Goal: Complete application form: Complete application form

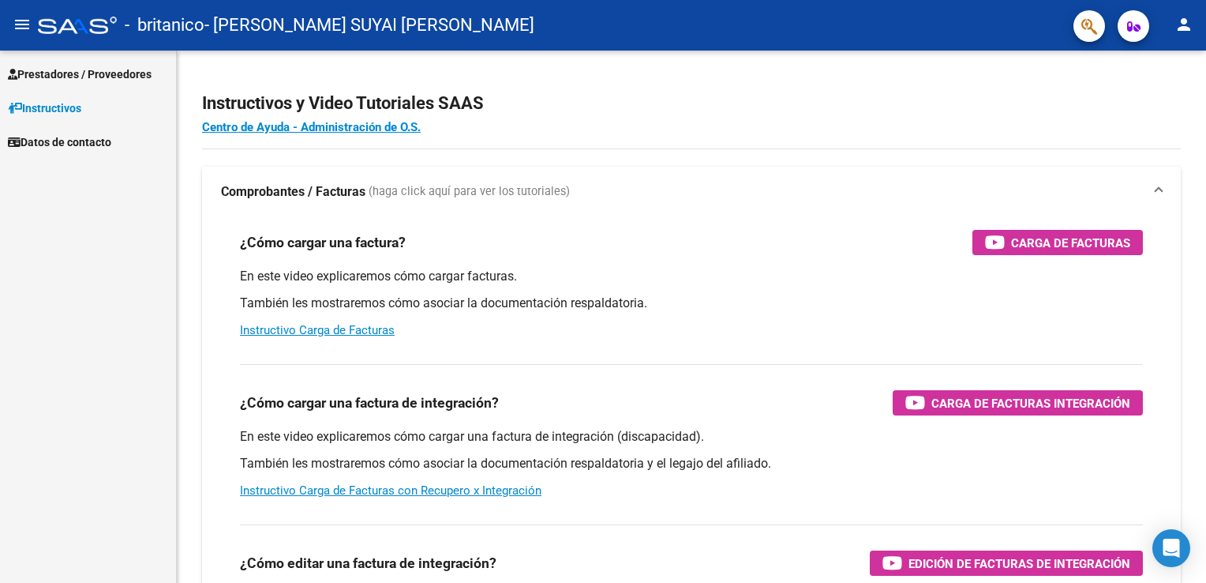
click at [64, 68] on span "Prestadores / Proveedores" at bounding box center [80, 74] width 144 height 17
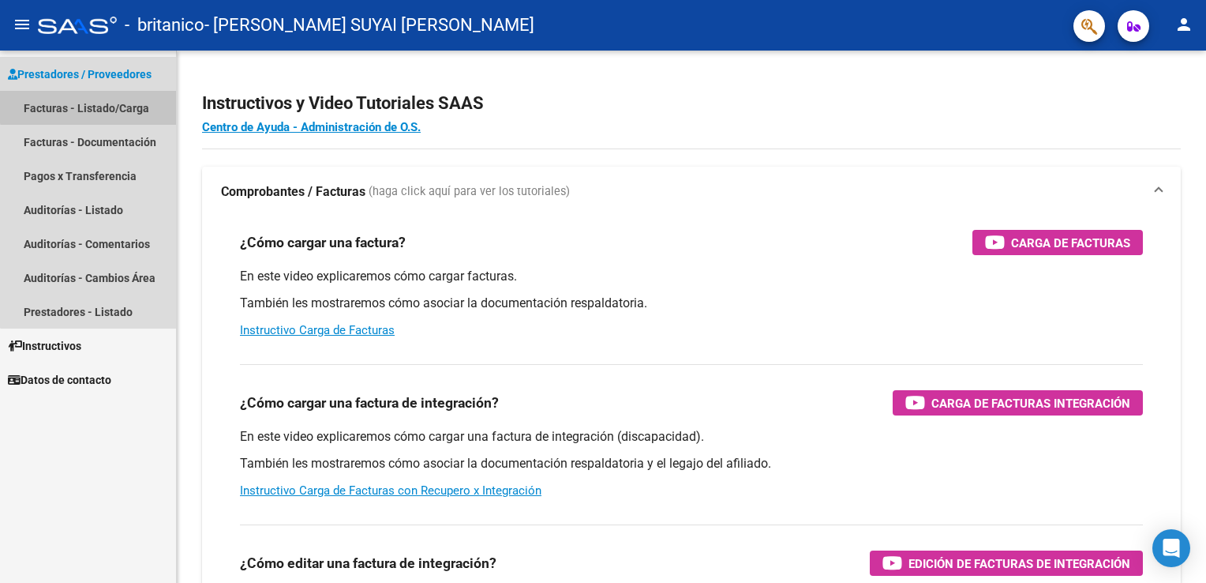
click at [95, 106] on link "Facturas - Listado/Carga" at bounding box center [88, 108] width 176 height 34
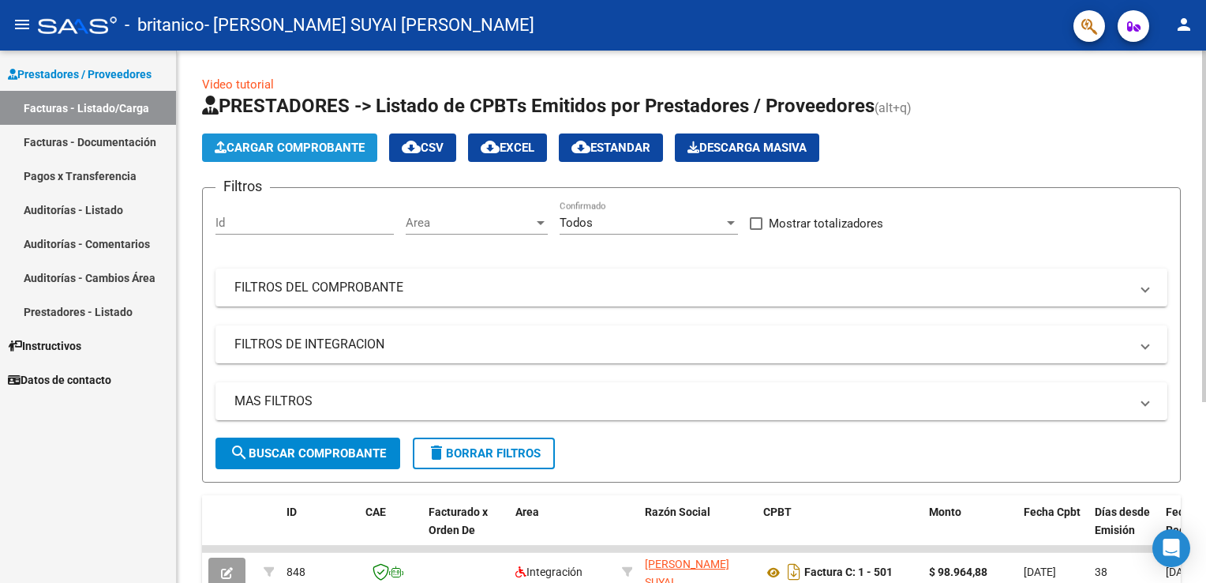
click at [275, 147] on span "Cargar Comprobante" at bounding box center [290, 148] width 150 height 14
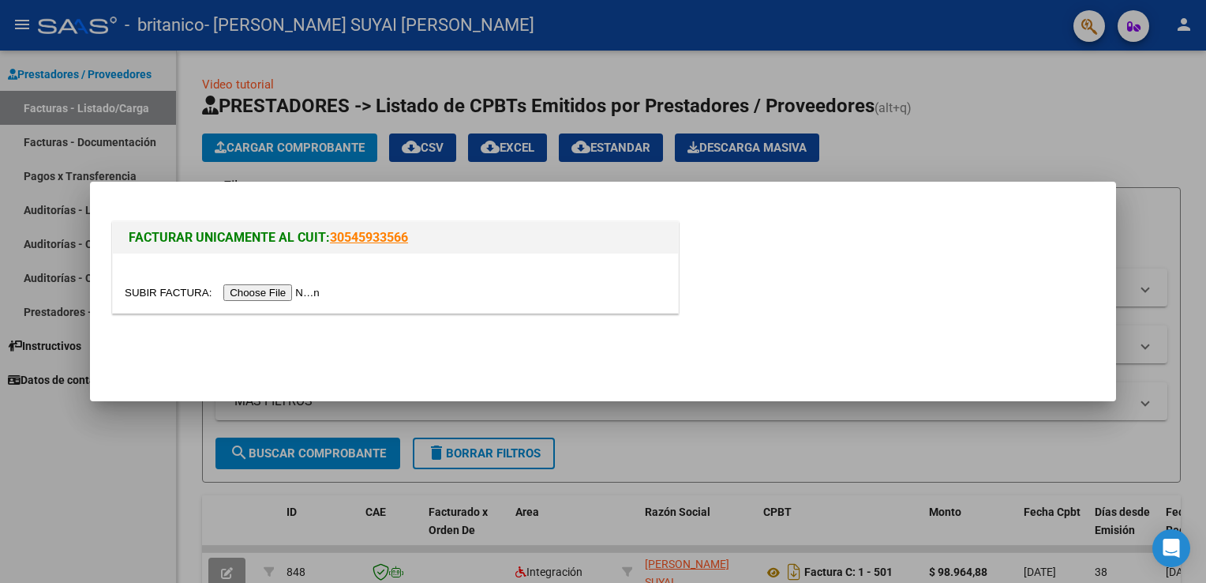
click at [252, 284] on input "file" at bounding box center [225, 292] width 200 height 17
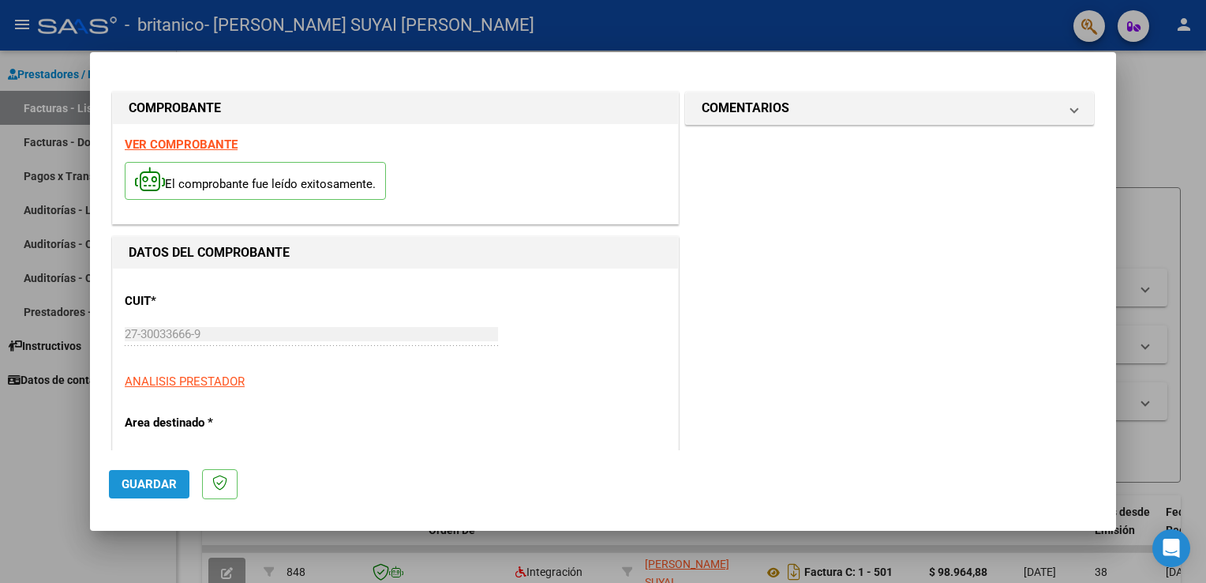
click at [146, 489] on span "Guardar" at bounding box center [149, 484] width 55 height 14
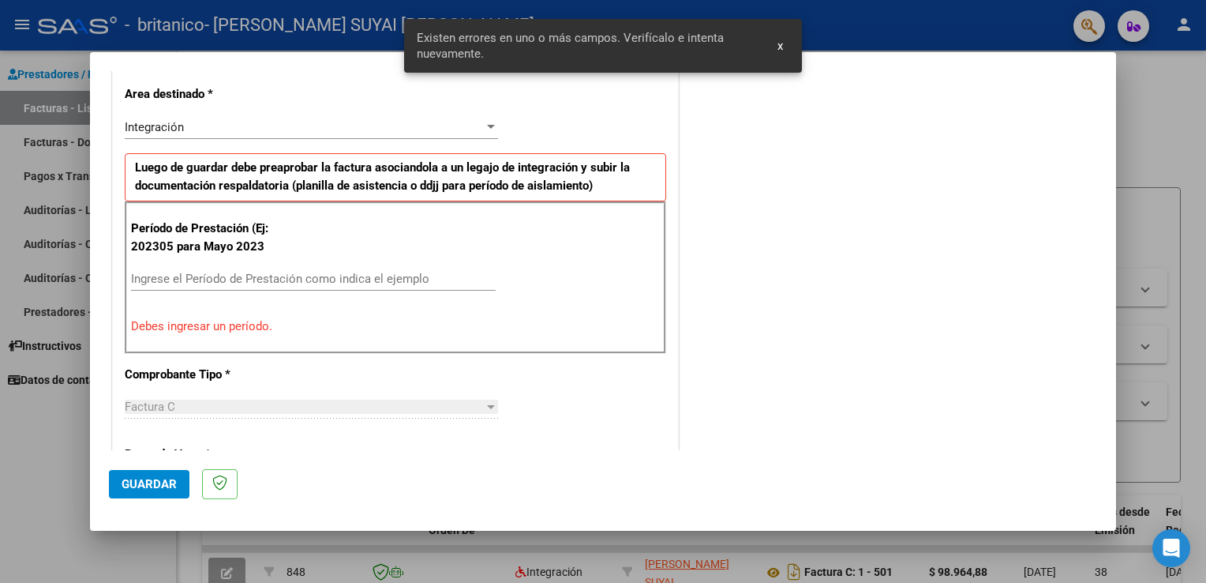
scroll to position [329, 0]
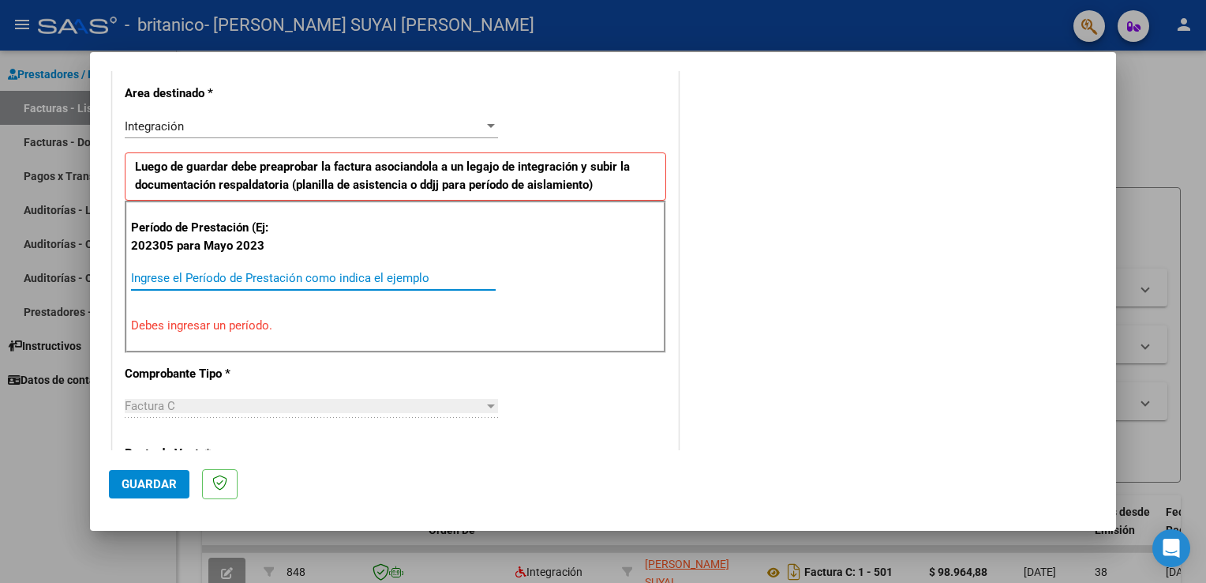
click at [162, 279] on input "Ingrese el Período de Prestación como indica el ejemplo" at bounding box center [313, 278] width 365 height 14
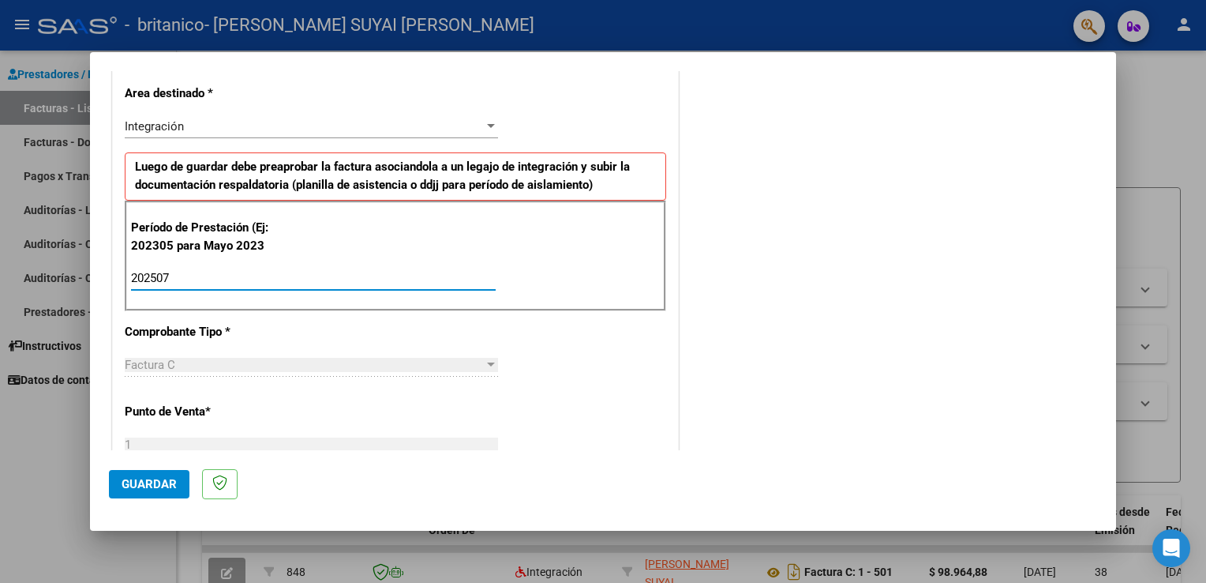
type input "202507"
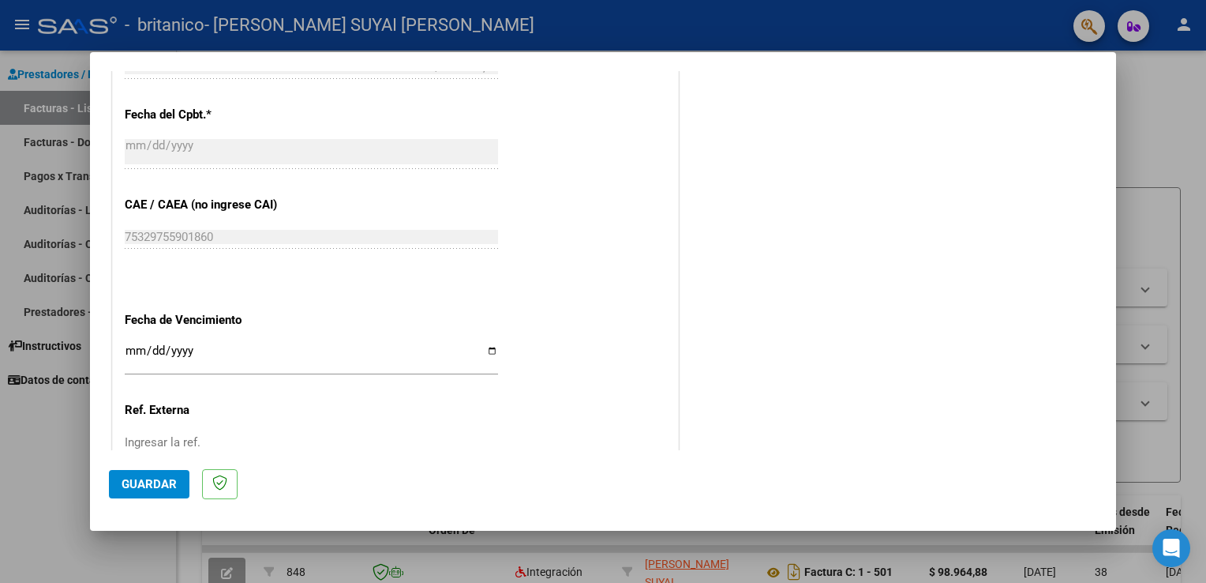
scroll to position [898, 0]
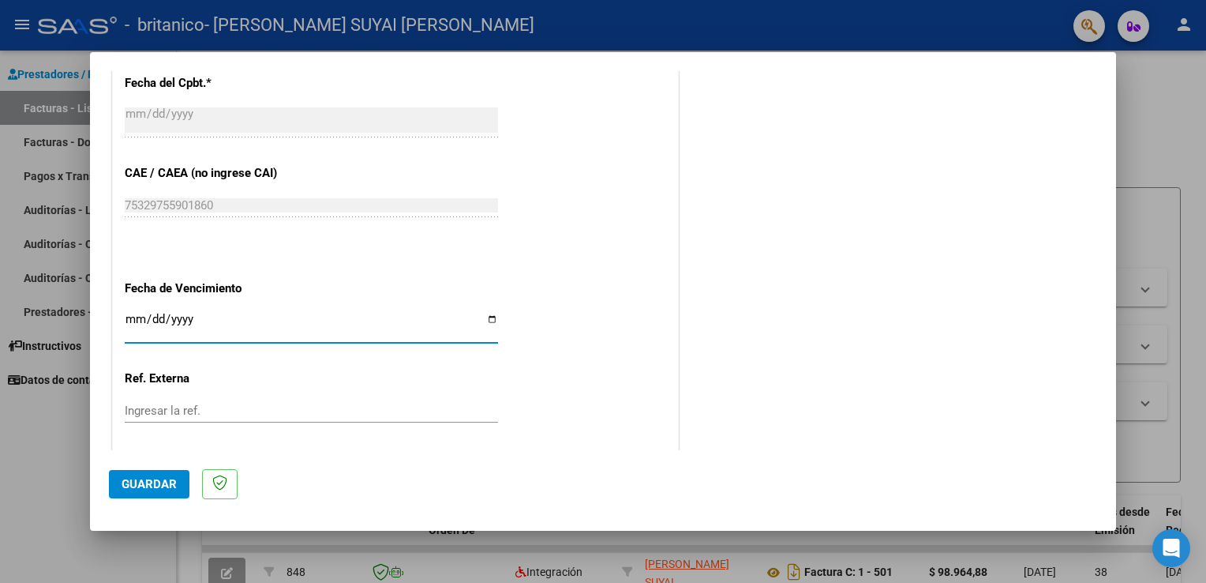
click at [476, 321] on input "Ingresar la fecha" at bounding box center [311, 325] width 373 height 25
click at [484, 317] on input "Ingresar la fecha" at bounding box center [311, 325] width 373 height 25
type input "[DATE]"
click at [153, 481] on span "Guardar" at bounding box center [149, 484] width 55 height 14
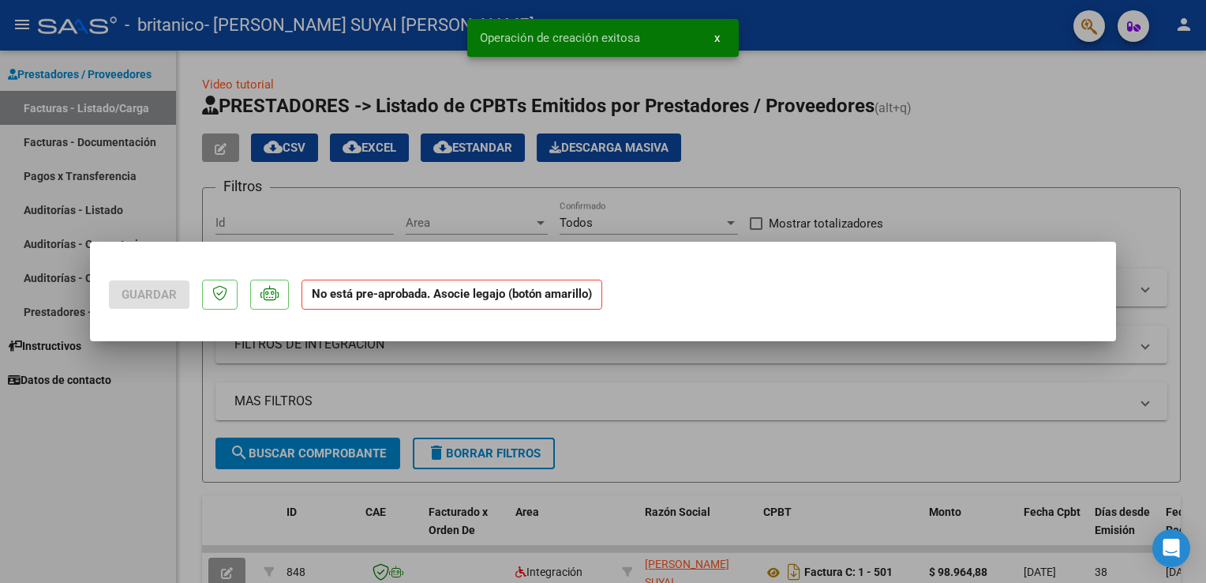
scroll to position [0, 0]
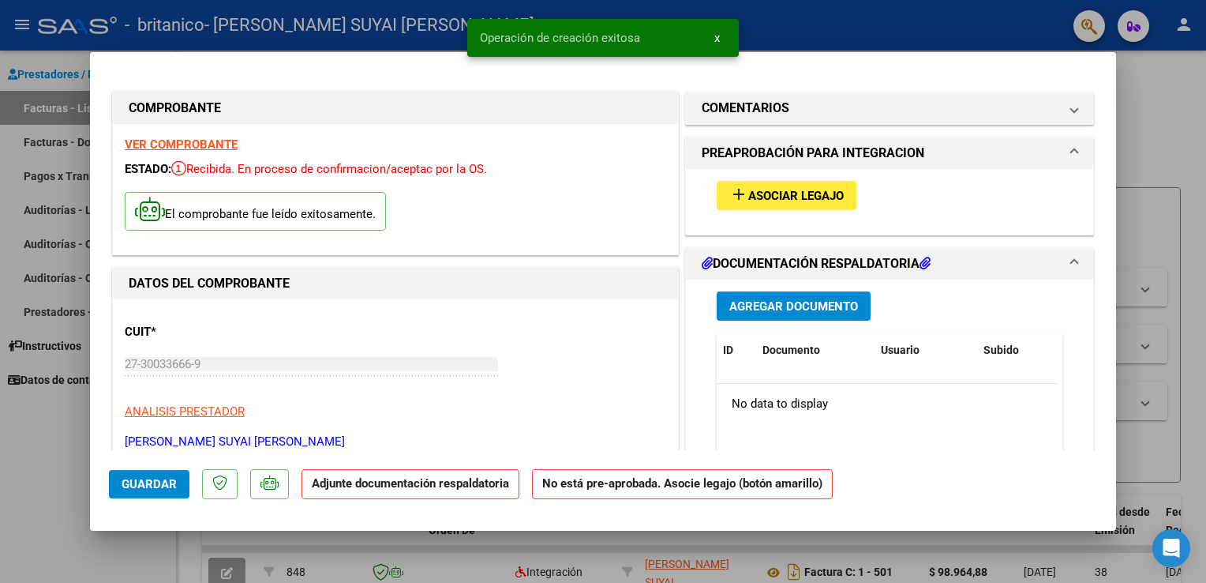
drag, startPoint x: 299, startPoint y: 472, endPoint x: 564, endPoint y: 433, distance: 267.4
click at [564, 433] on mat-dialog-container "COMPROBANTE VER COMPROBANTE ESTADO: Recibida. En proceso de confirmacion/acepta…" at bounding box center [603, 291] width 1026 height 478
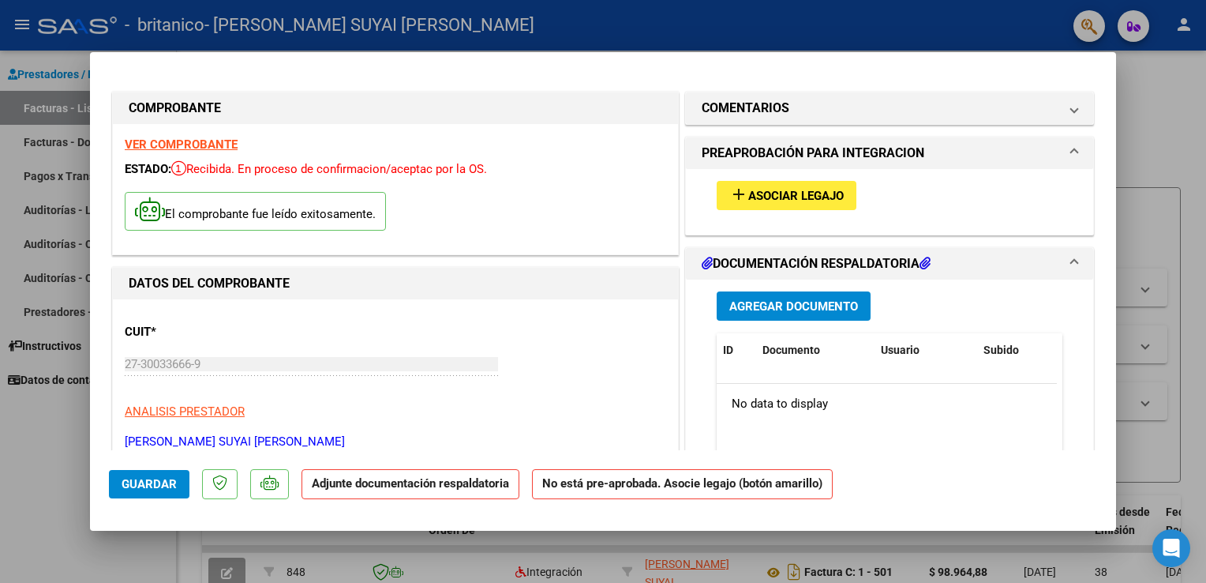
click at [583, 364] on div "CUIT * 27-30033666-9 Ingresar CUIT ANALISIS PRESTADOR [PERSON_NAME] SUYAI [PERS…" at bounding box center [396, 380] width 542 height 139
click at [754, 197] on span "Asociar Legajo" at bounding box center [796, 196] width 96 height 14
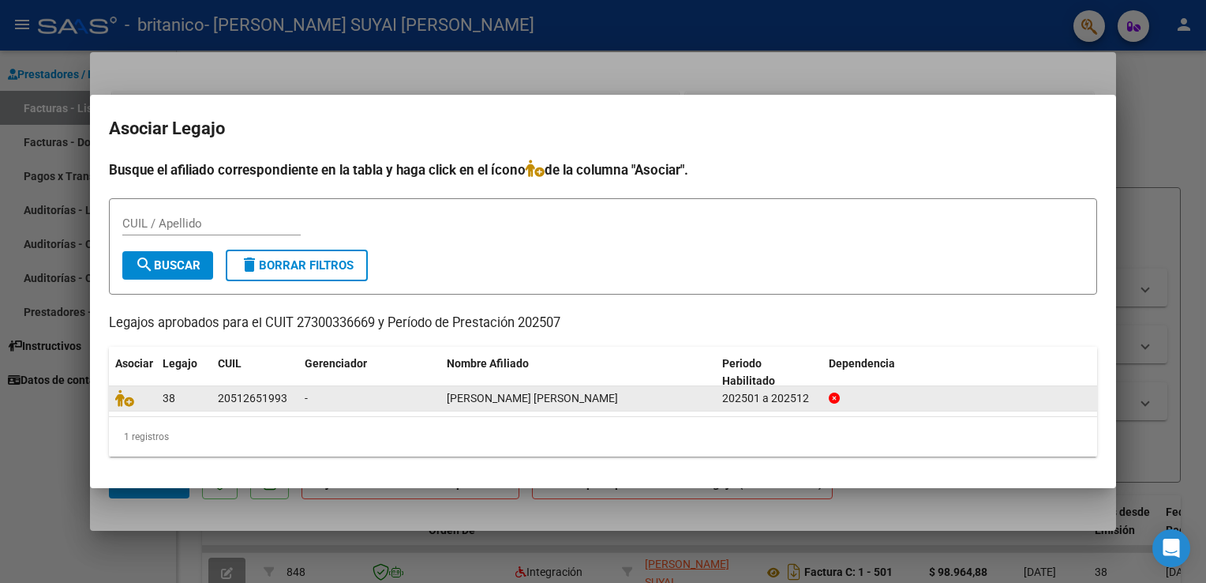
click at [589, 399] on span "[PERSON_NAME] [PERSON_NAME]" at bounding box center [532, 398] width 171 height 13
click at [268, 396] on div "20512651993" at bounding box center [252, 398] width 69 height 18
click at [776, 400] on div "202501 a 202512" at bounding box center [769, 398] width 94 height 18
click at [572, 402] on span "[PERSON_NAME] [PERSON_NAME]" at bounding box center [532, 398] width 171 height 13
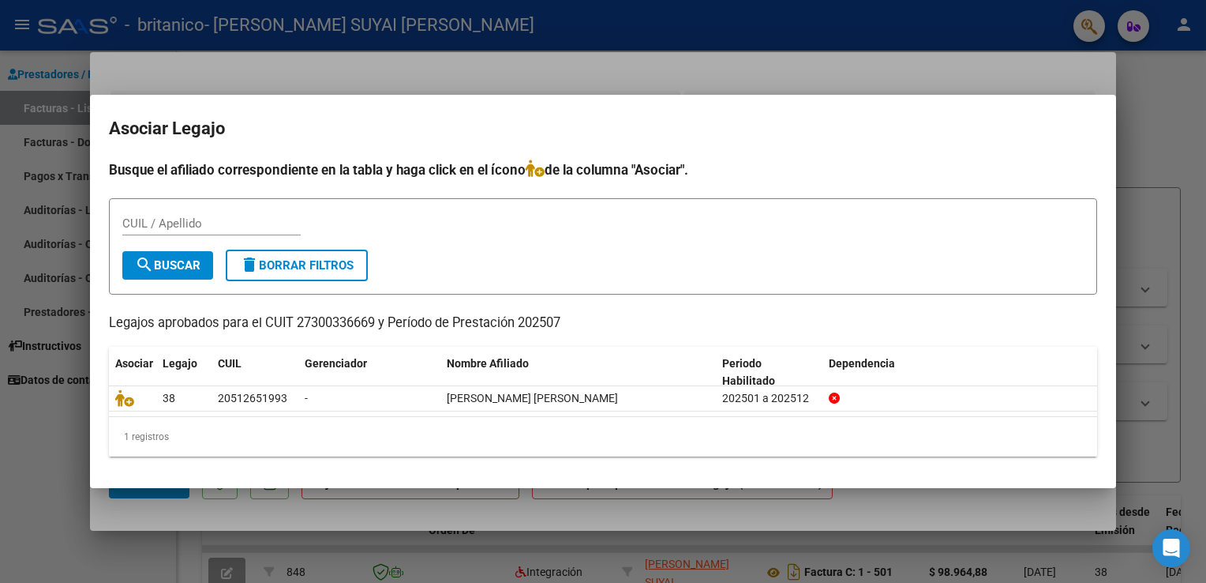
click at [202, 219] on input "CUIL / Apellido" at bounding box center [211, 223] width 178 height 14
type input "busca"
click at [183, 367] on span "Legajo" at bounding box center [180, 363] width 35 height 13
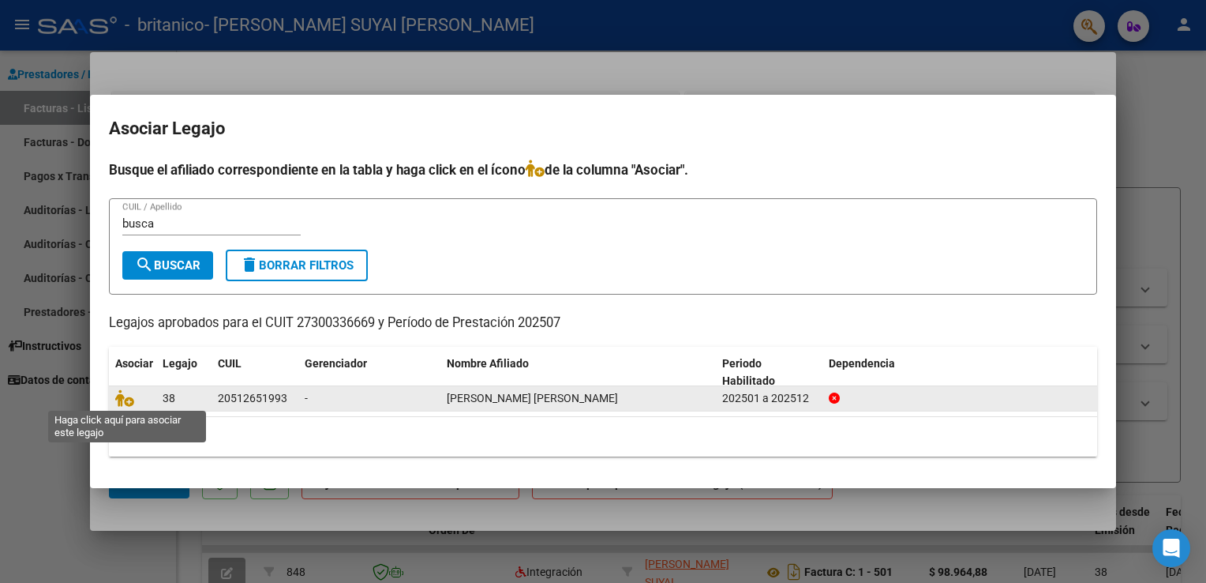
drag, startPoint x: 183, startPoint y: 367, endPoint x: 136, endPoint y: 399, distance: 57.4
click at [136, 399] on span at bounding box center [127, 398] width 24 height 13
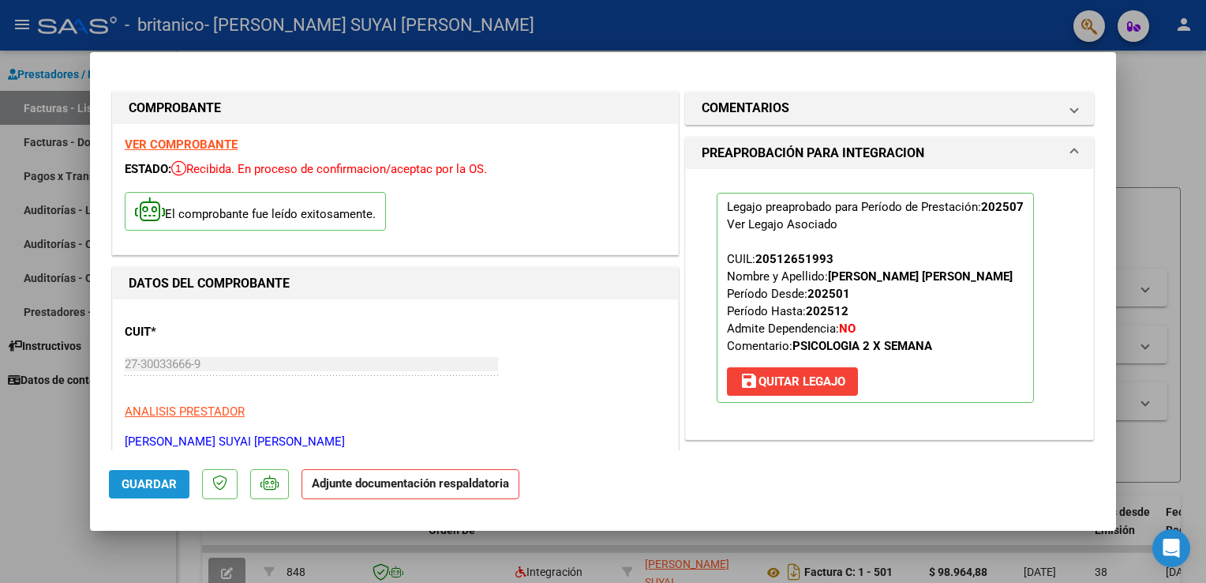
click at [129, 488] on span "Guardar" at bounding box center [149, 484] width 55 height 14
click at [494, 485] on strong "Adjunte documentación respaldatoria" at bounding box center [410, 483] width 197 height 14
click at [392, 486] on strong "Adjunte documentación respaldatoria" at bounding box center [410, 483] width 197 height 14
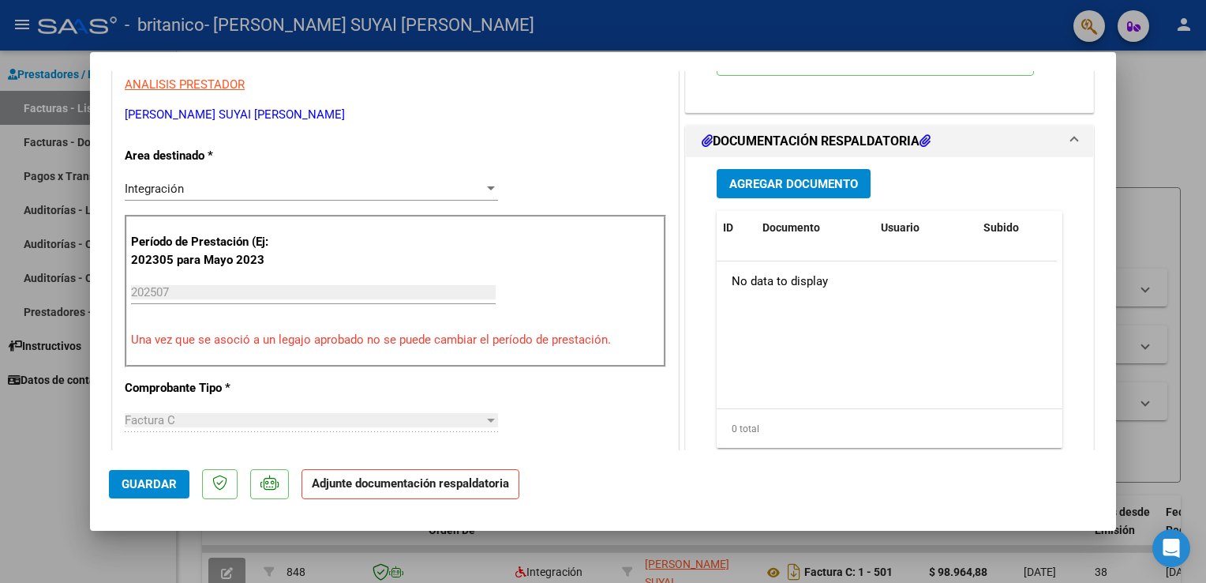
scroll to position [324, 0]
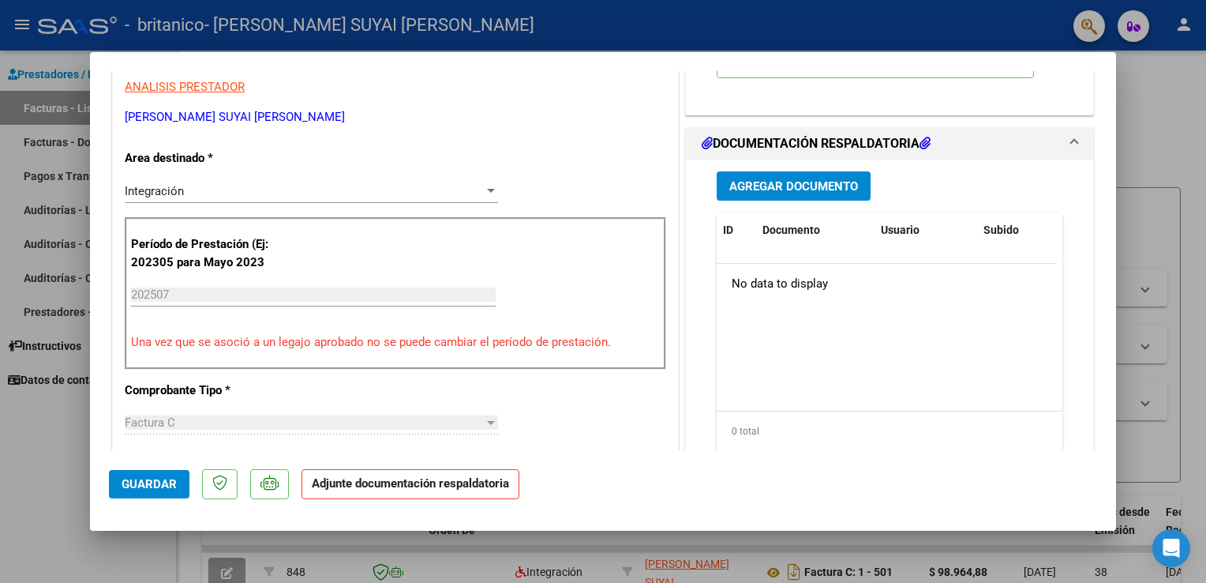
click at [827, 141] on h1 "DOCUMENTACIÓN RESPALDATORIA" at bounding box center [816, 143] width 229 height 19
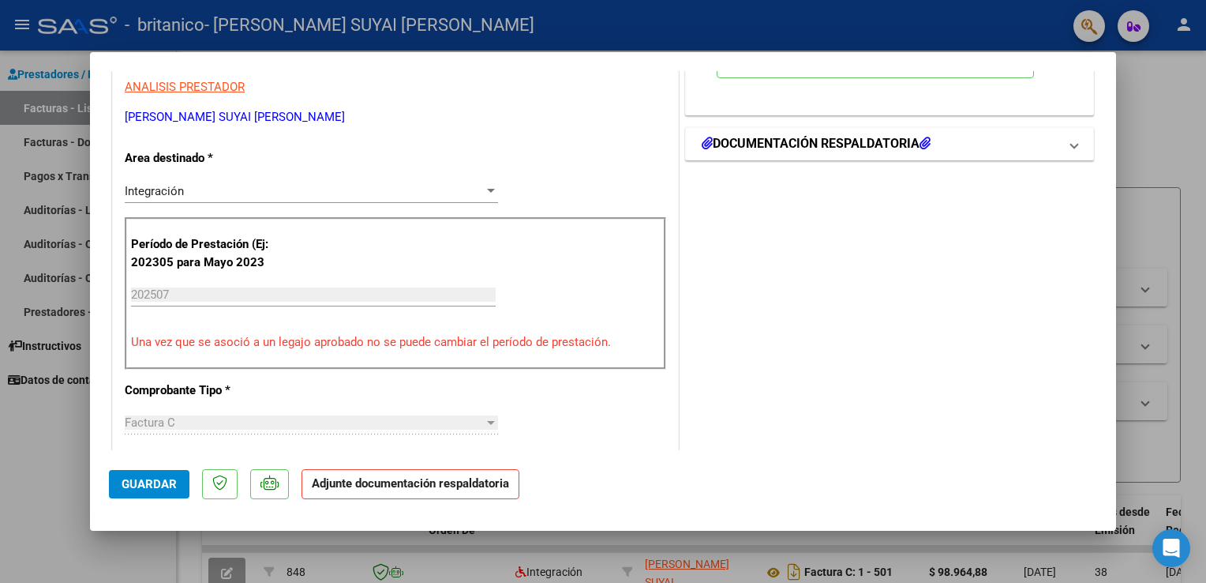
click at [827, 141] on h1 "DOCUMENTACIÓN RESPALDATORIA" at bounding box center [816, 143] width 229 height 19
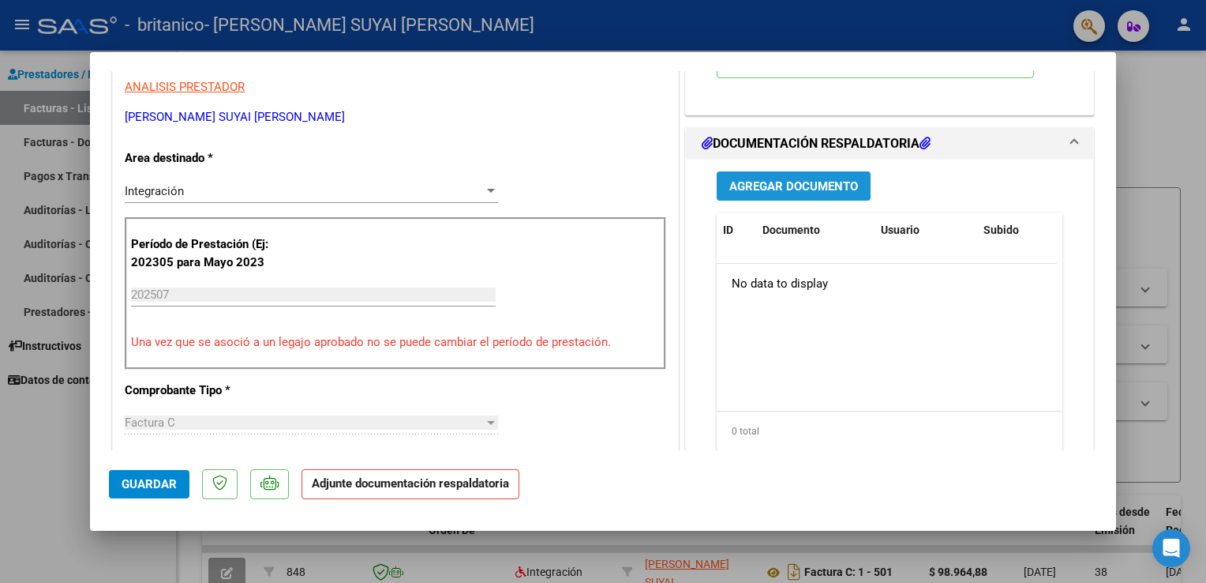
click at [777, 184] on span "Agregar Documento" at bounding box center [794, 186] width 129 height 14
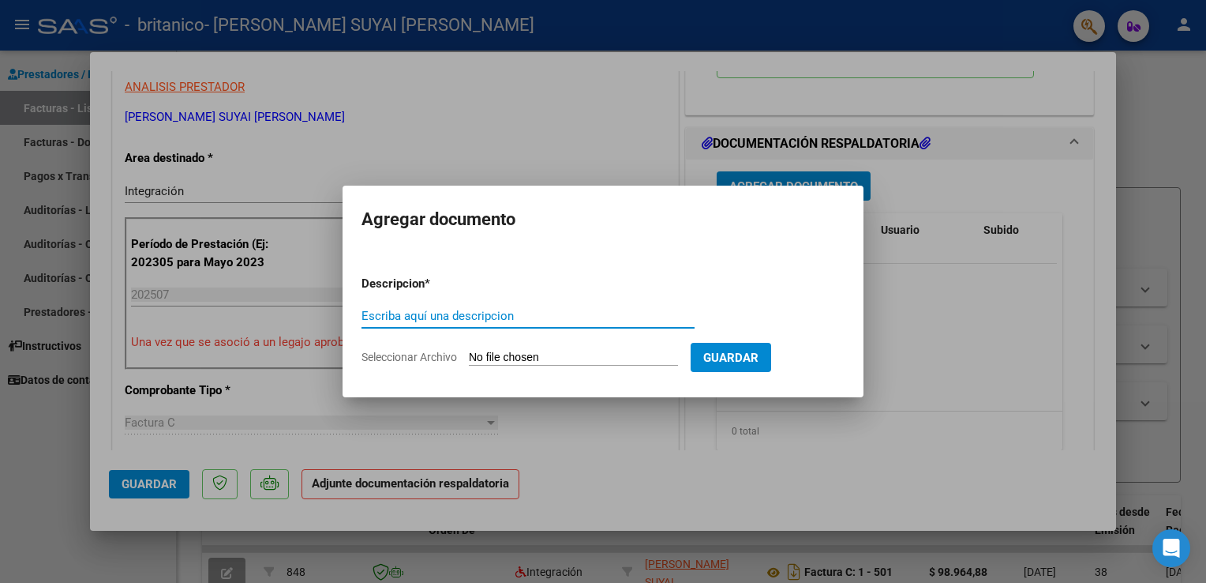
click at [422, 314] on input "Escriba aquí una descripcion" at bounding box center [528, 316] width 333 height 14
type input "asistencia julio psicología"
click at [505, 358] on input "Seleccionar Archivo" at bounding box center [573, 358] width 209 height 15
type input "C:\fakepath\asistencia [PERSON_NAME]pdf"
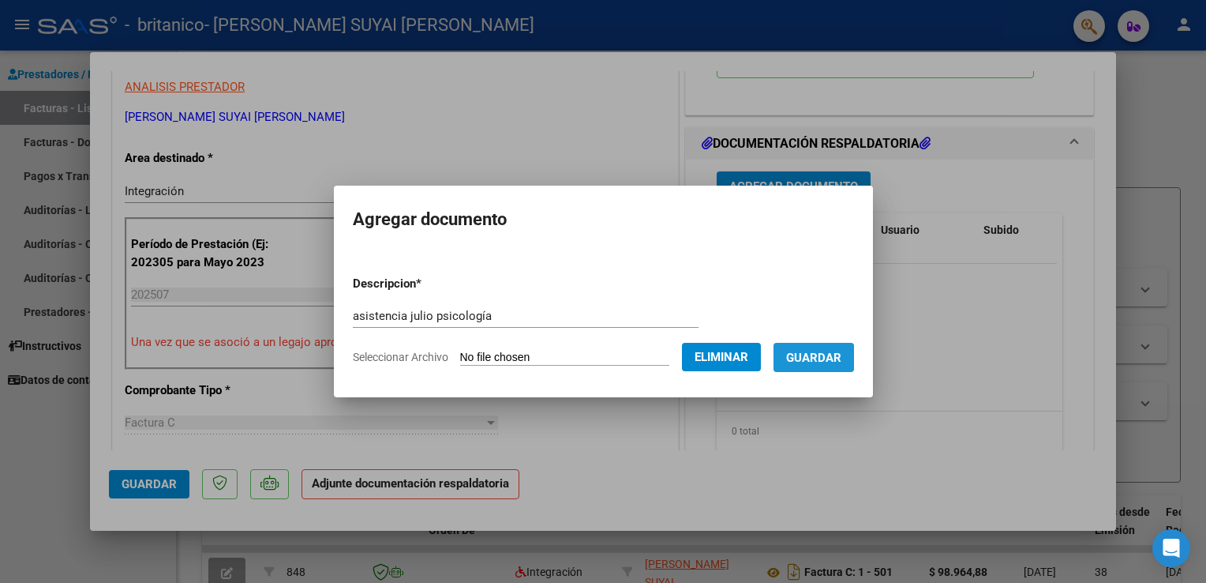
click at [808, 358] on span "Guardar" at bounding box center [813, 358] width 55 height 14
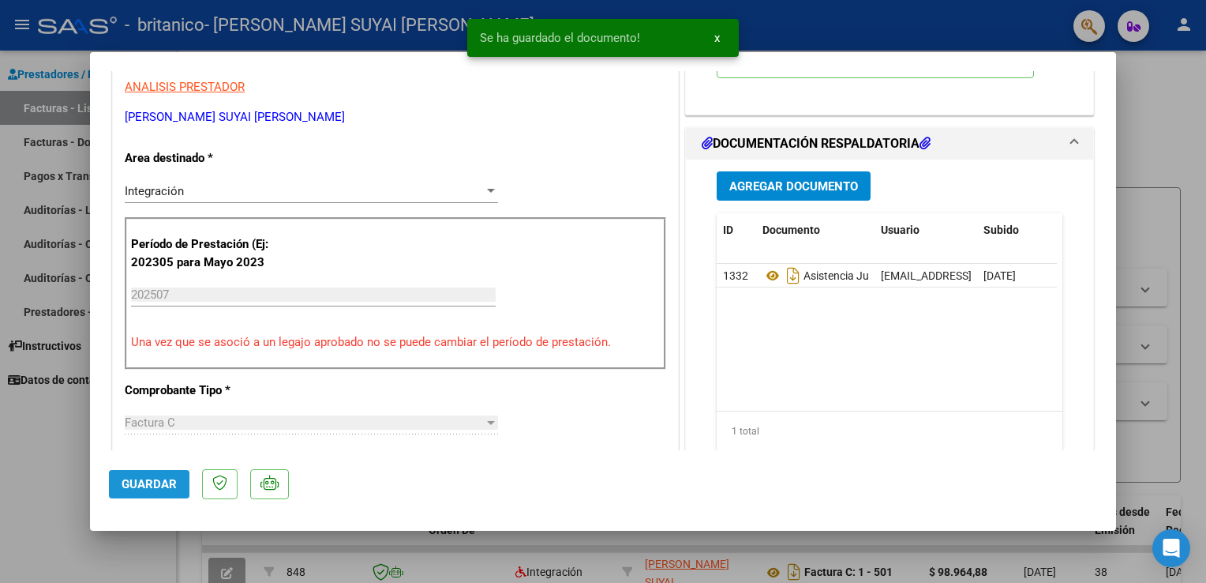
click at [130, 488] on span "Guardar" at bounding box center [149, 484] width 55 height 14
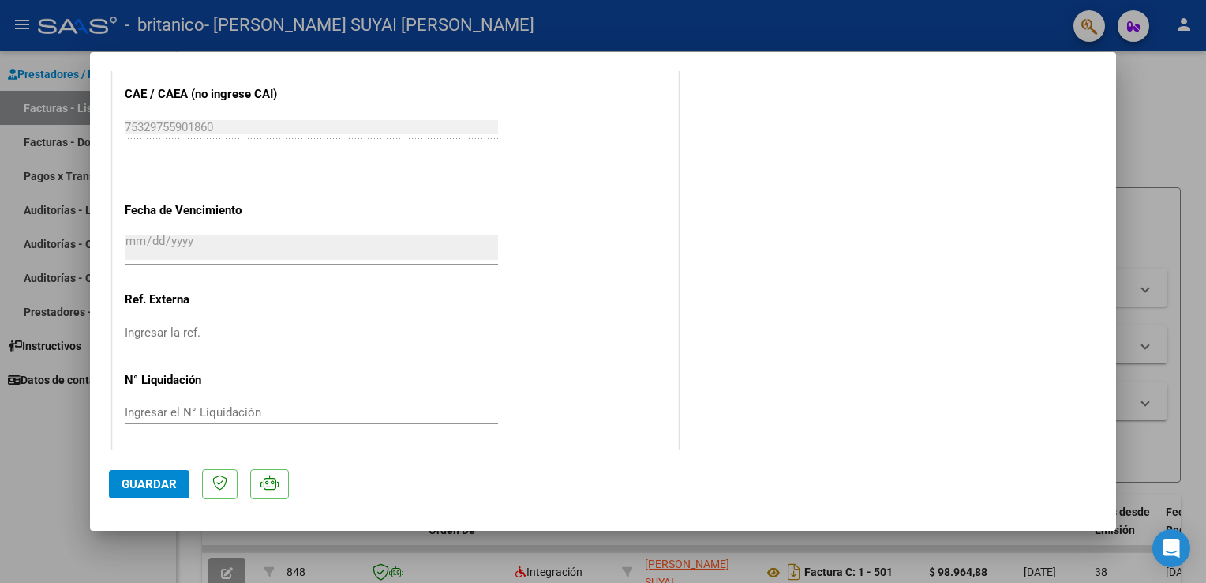
scroll to position [1033, 0]
click at [158, 480] on span "Guardar" at bounding box center [149, 484] width 55 height 14
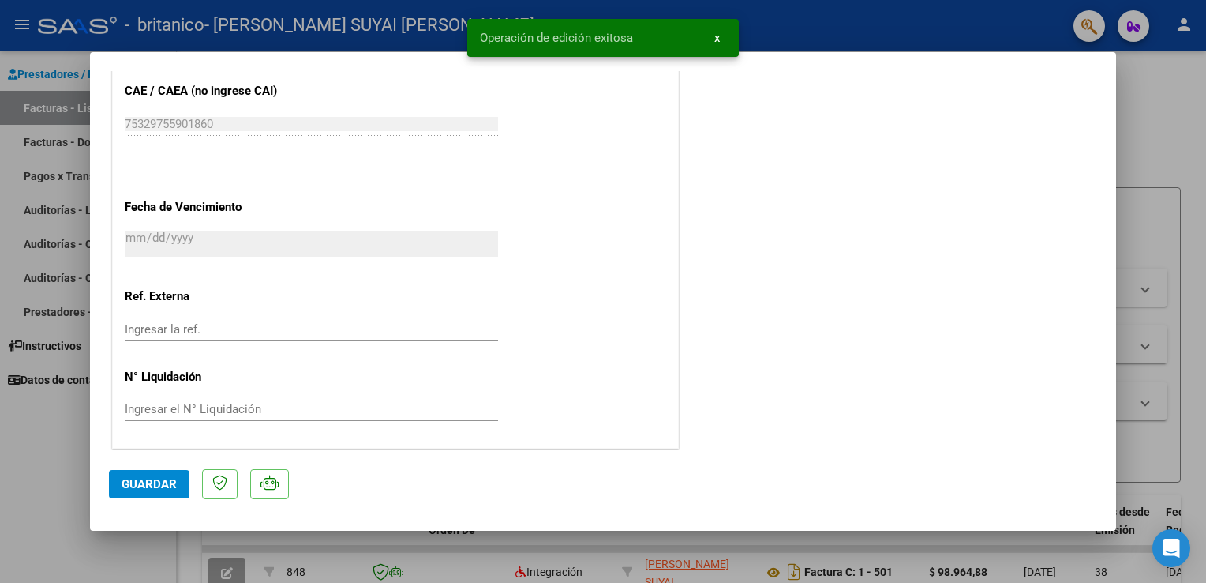
click at [1173, 167] on div at bounding box center [603, 291] width 1206 height 583
type input "$ 0,00"
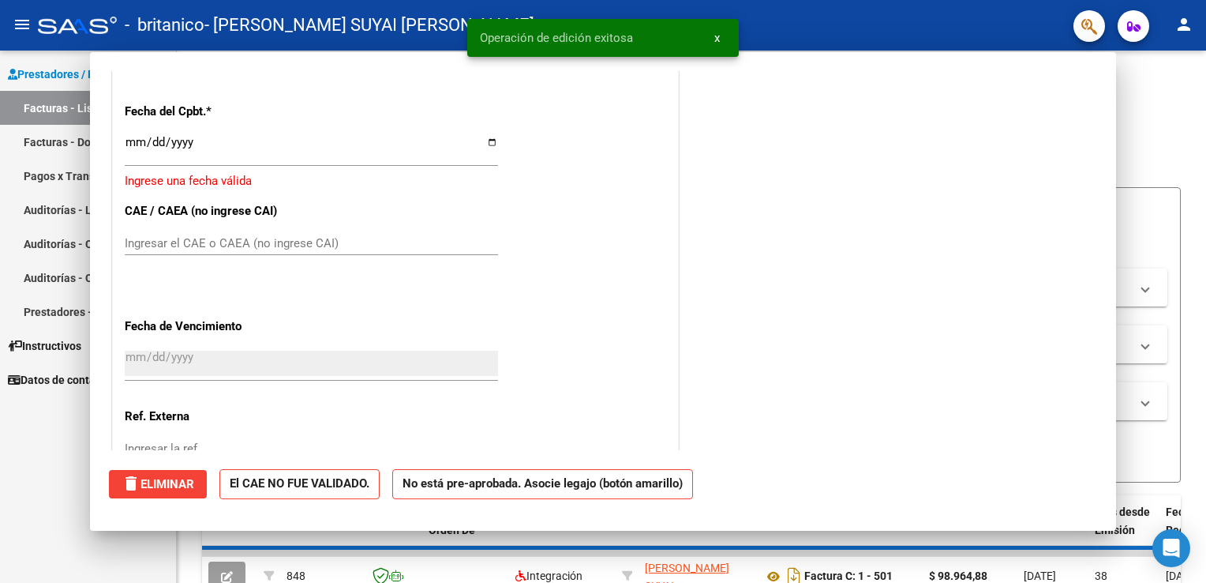
scroll to position [1152, 0]
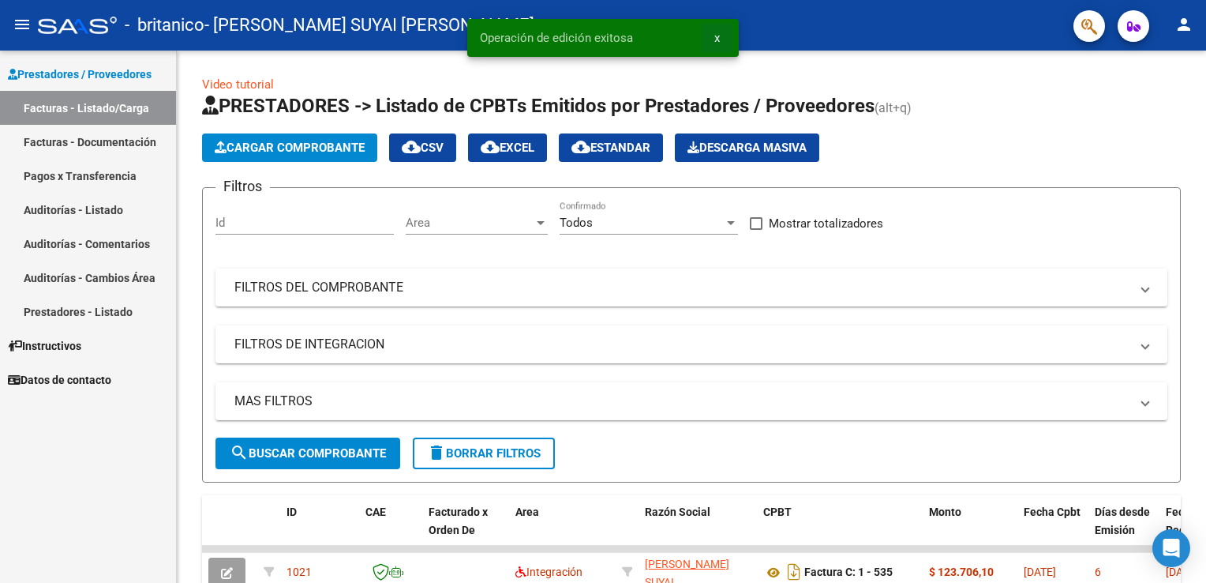
click at [711, 36] on button "x" at bounding box center [717, 38] width 31 height 28
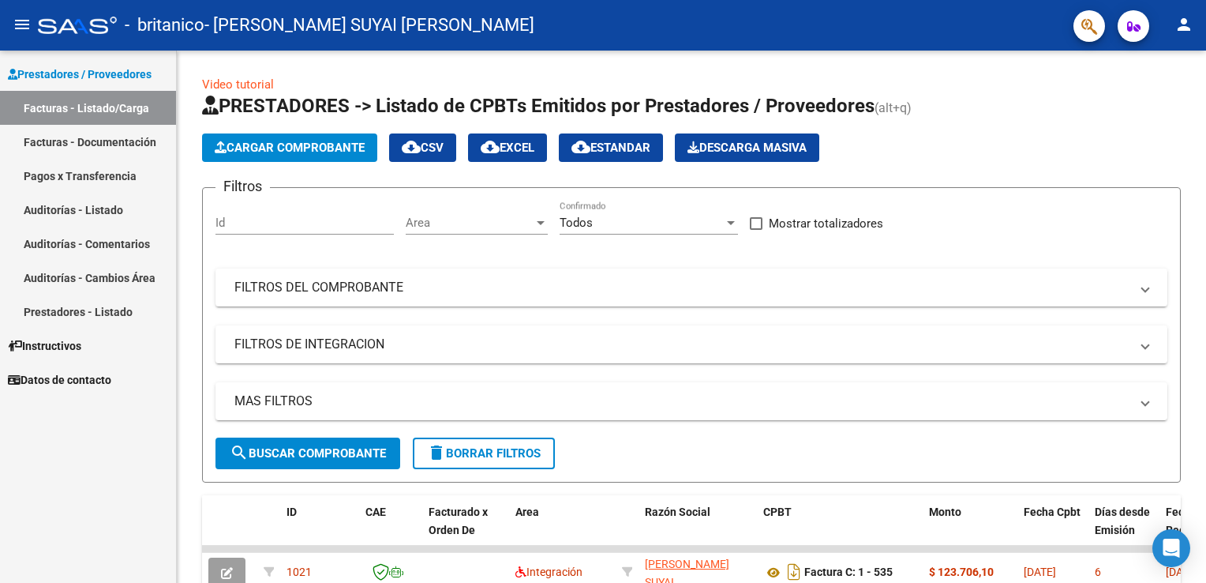
click at [121, 141] on link "Facturas - Documentación" at bounding box center [88, 142] width 176 height 34
